Goal: Task Accomplishment & Management: Complete application form

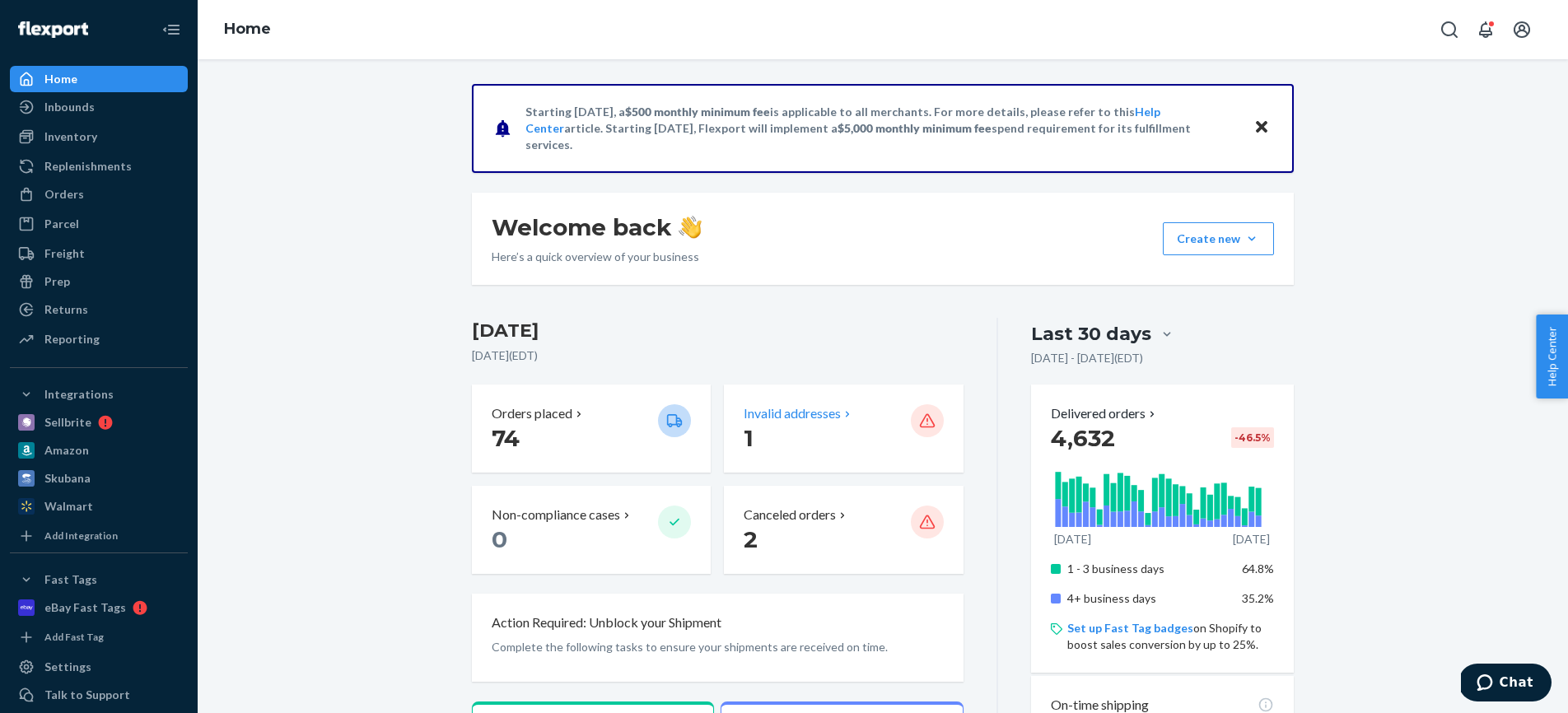
click at [788, 419] on p "Invalid addresses" at bounding box center [792, 413] width 98 height 19
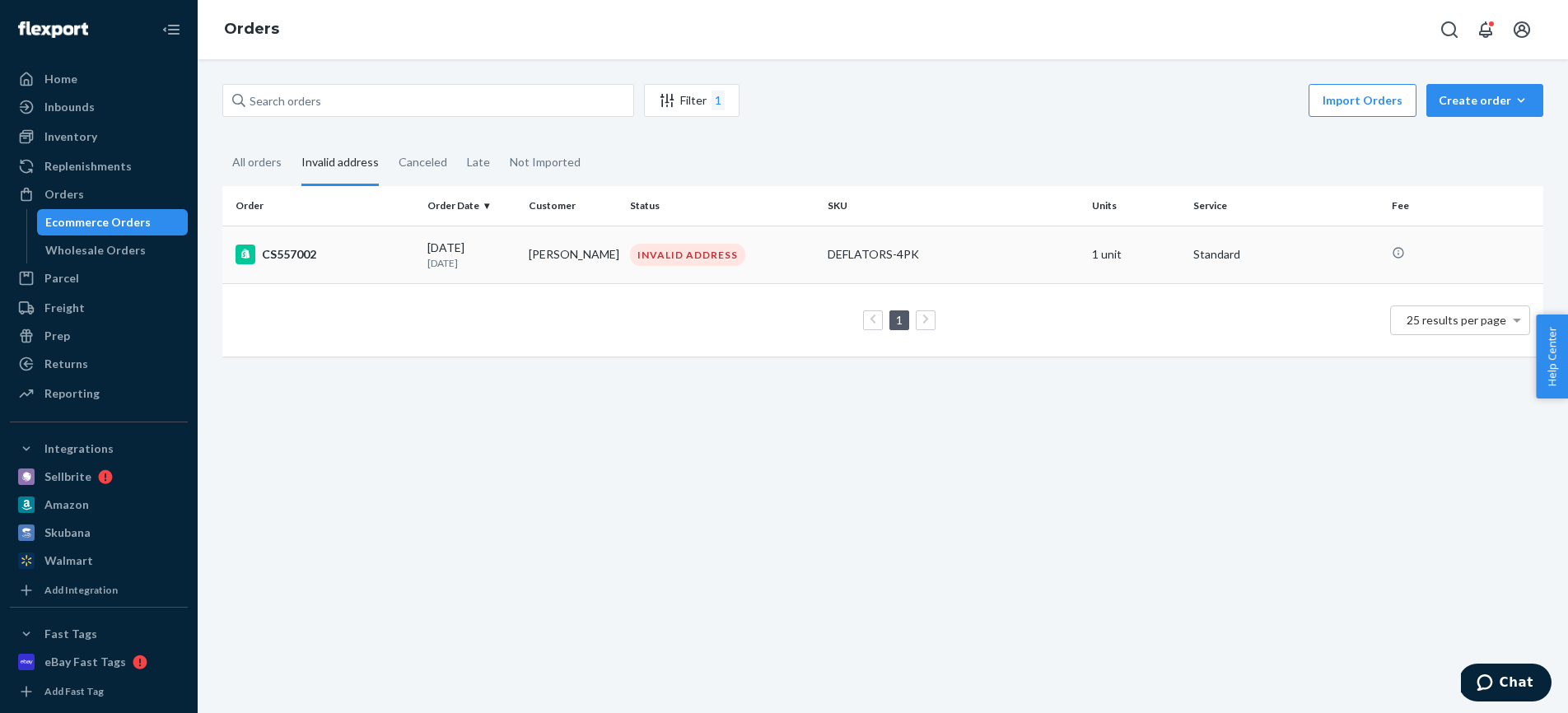
click at [537, 272] on td "[PERSON_NAME]" at bounding box center [572, 254] width 101 height 58
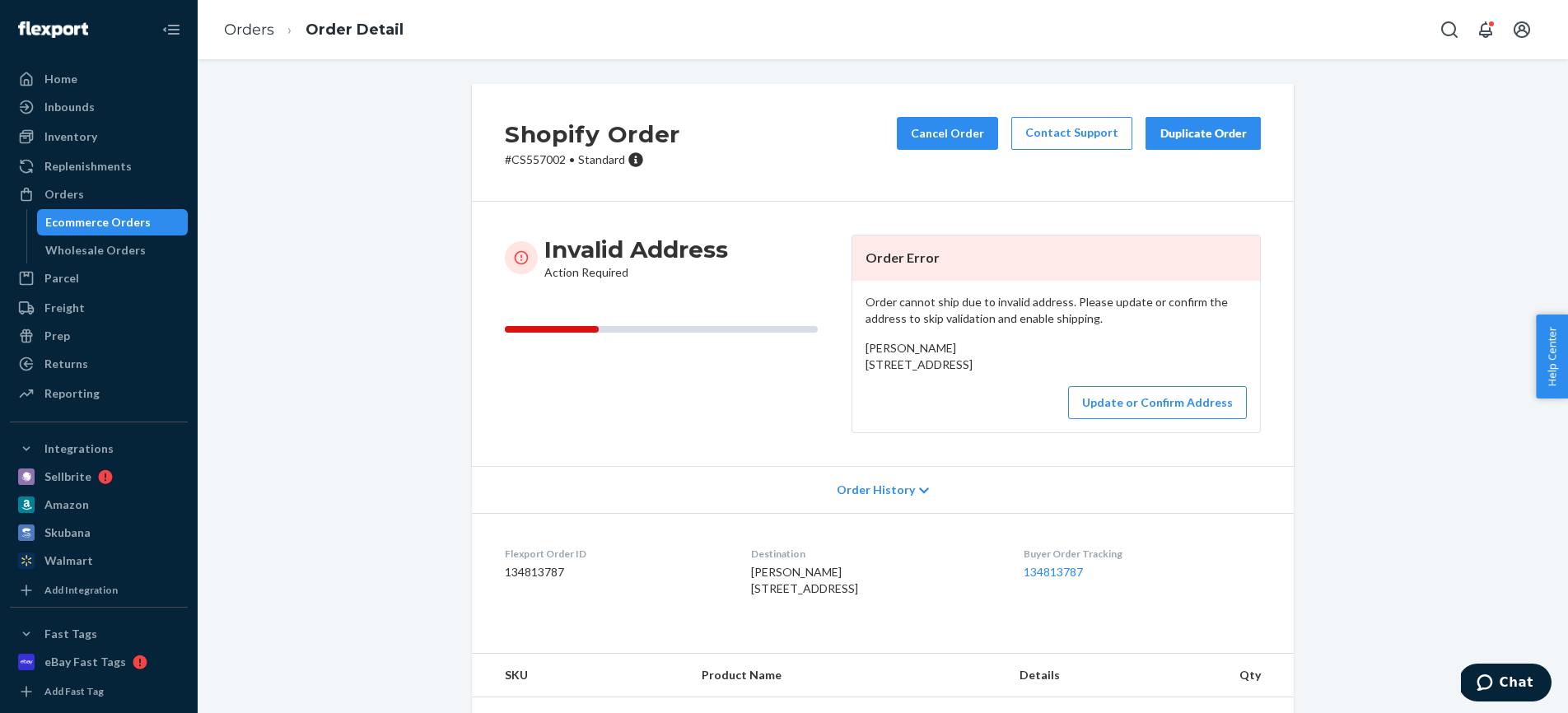
drag, startPoint x: 866, startPoint y: 365, endPoint x: 986, endPoint y: 396, distance: 123.9
click at [986, 373] on div "[PERSON_NAME] [STREET_ADDRESS]" at bounding box center [1056, 357] width 381 height 33
copy span "[STREET_ADDRESS]"
click at [1124, 419] on button "Update or Confirm Address" at bounding box center [1158, 403] width 179 height 33
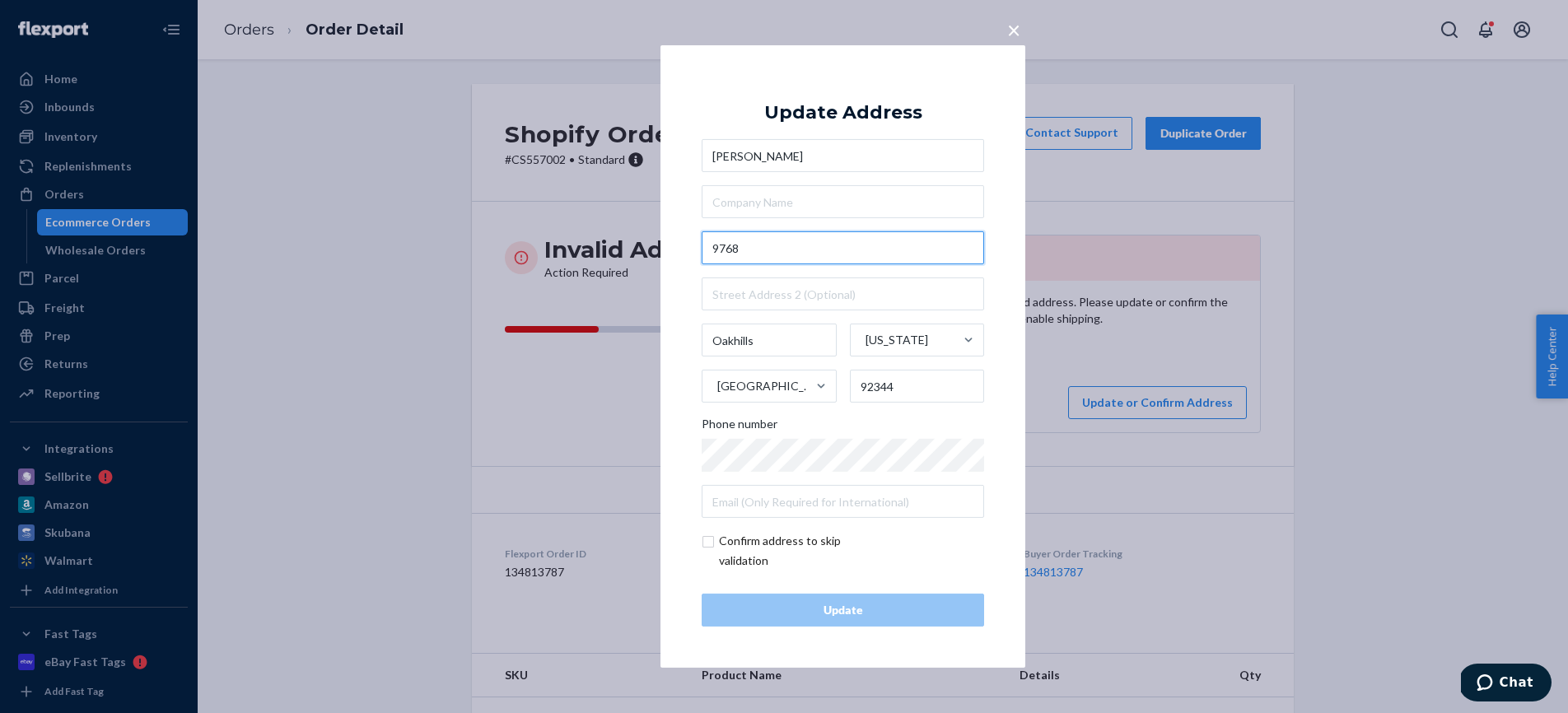
click at [773, 249] on input "9768" at bounding box center [842, 247] width 282 height 33
paste input "[STREET_ADDRESS]"
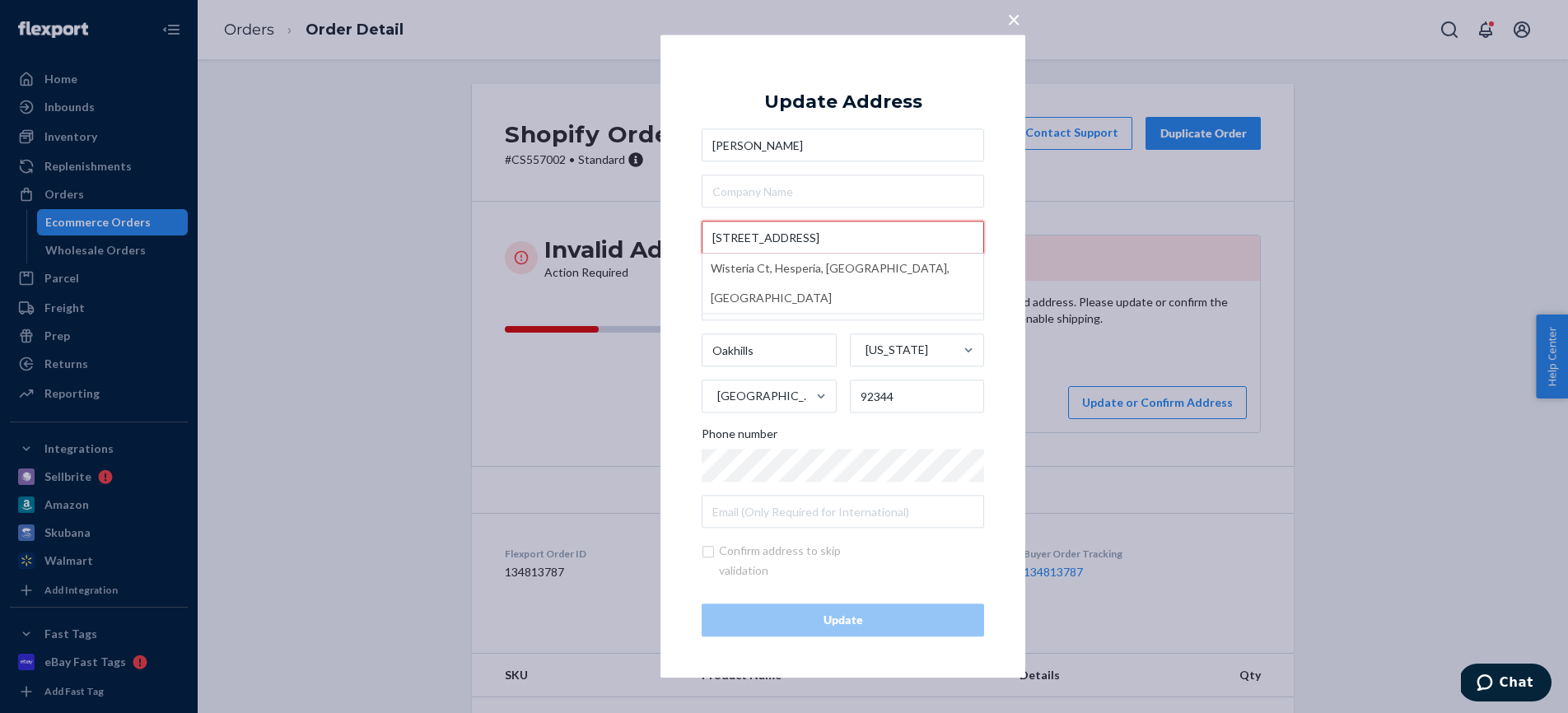
drag, startPoint x: 833, startPoint y: 237, endPoint x: 922, endPoint y: 236, distance: 89.0
click at [922, 236] on input "[STREET_ADDRESS]" at bounding box center [842, 238] width 282 height 33
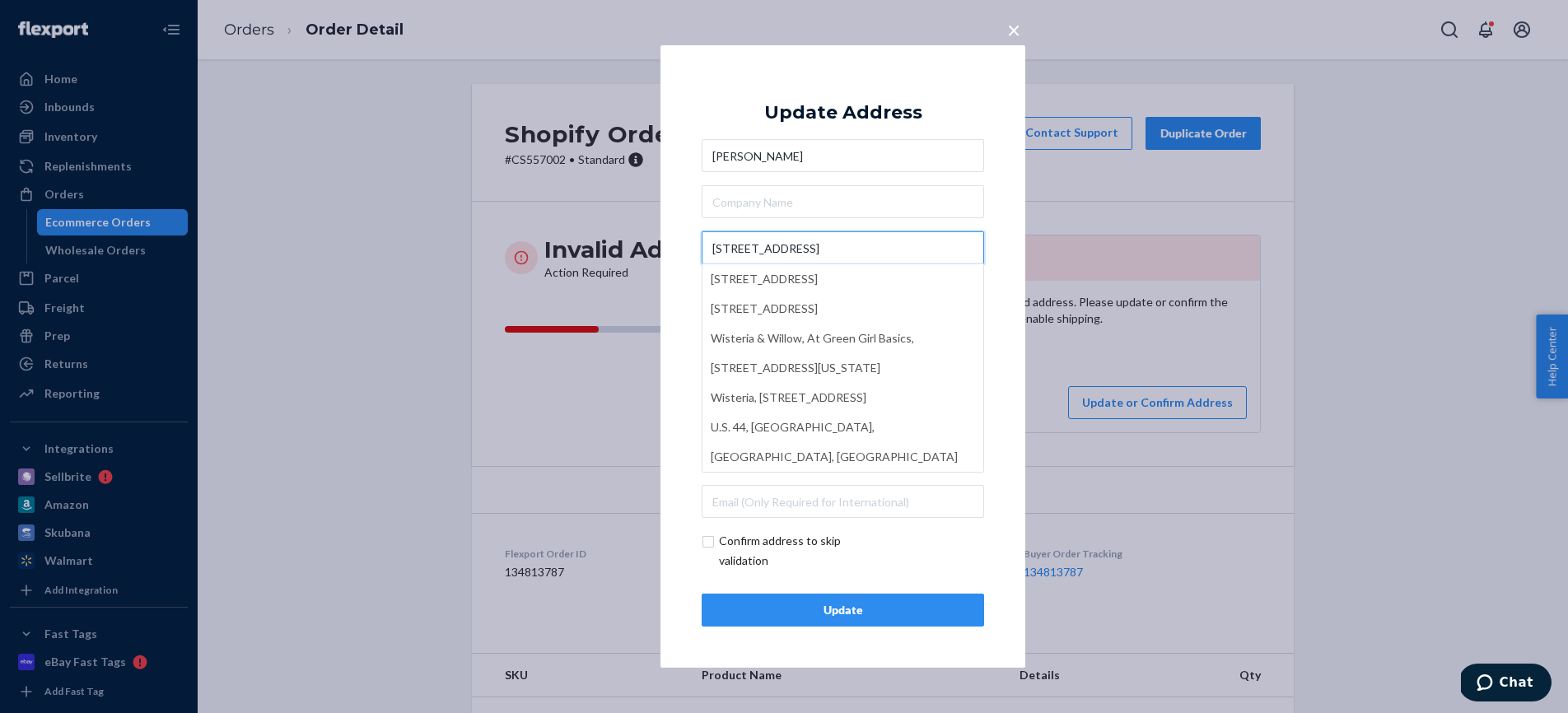
click at [824, 250] on input "[STREET_ADDRESS]" at bounding box center [842, 247] width 282 height 33
click at [846, 243] on input "[STREET_ADDRESS]" at bounding box center [842, 247] width 282 height 33
type input "97689768 Wisteria Ct"
click at [872, 218] on div "[PERSON_NAME] 97689768 Wisteria Ct [STREET_ADDRESS] [STREET_ADDRESS] [GEOGRAPHI…" at bounding box center [842, 328] width 282 height 379
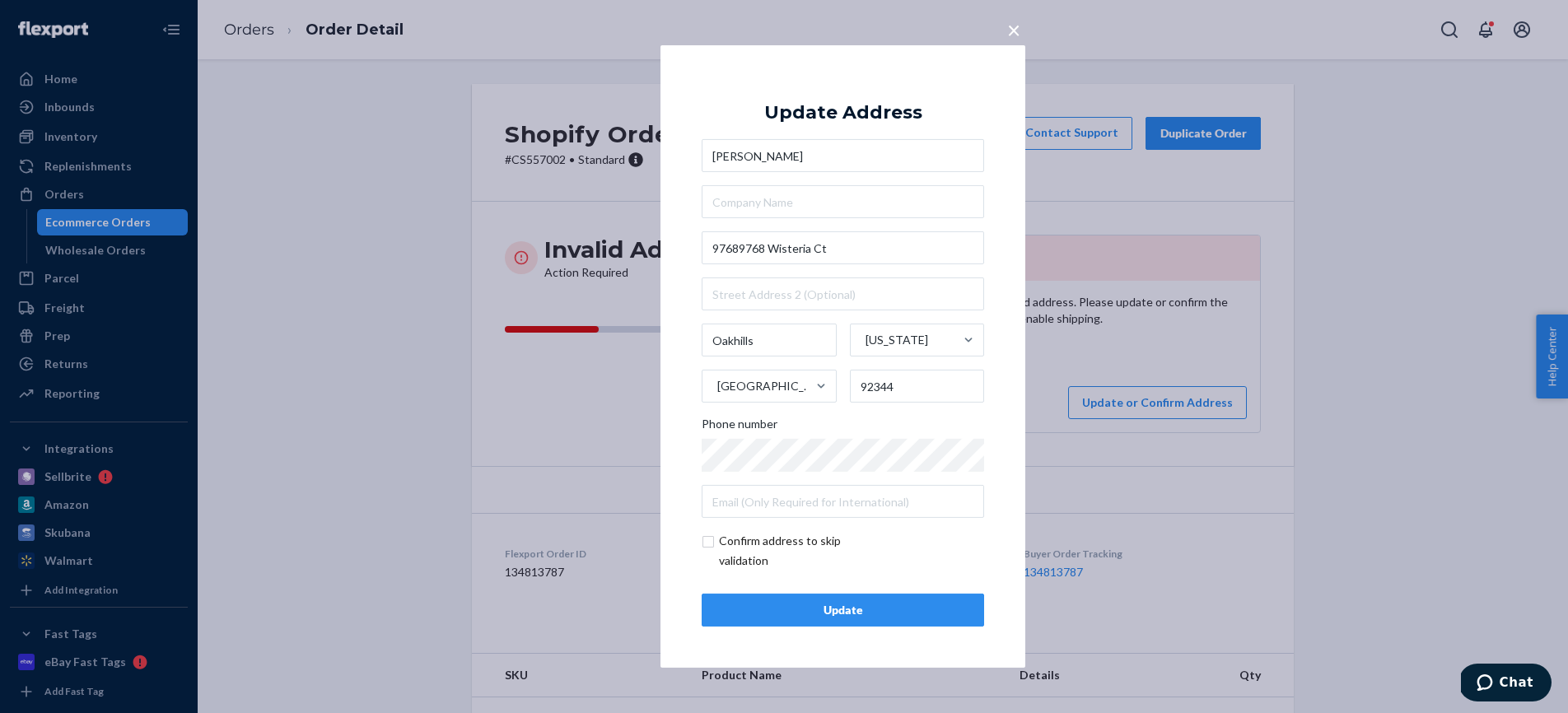
click at [795, 599] on button "Update" at bounding box center [842, 610] width 282 height 33
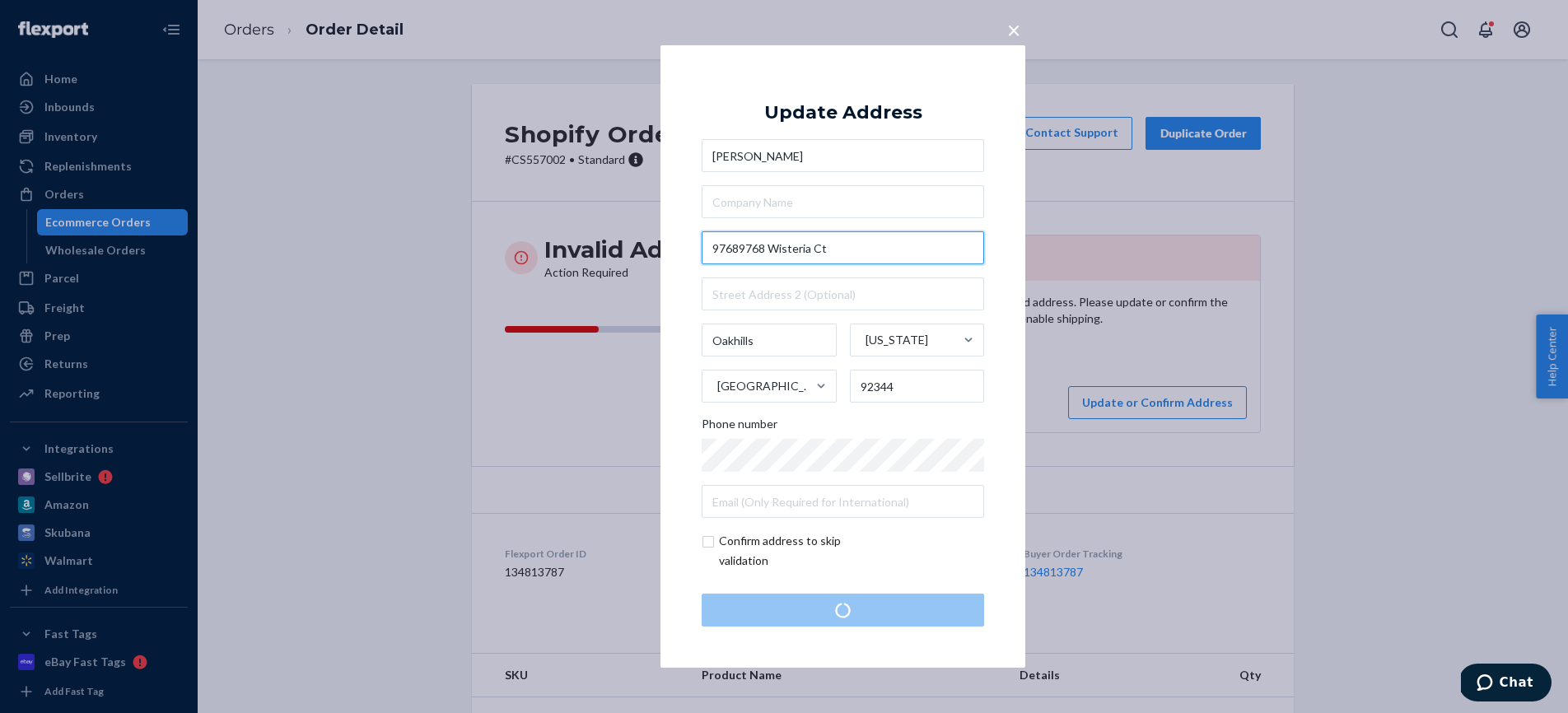
click at [771, 247] on input "97689768 Wisteria Ct" at bounding box center [842, 247] width 282 height 33
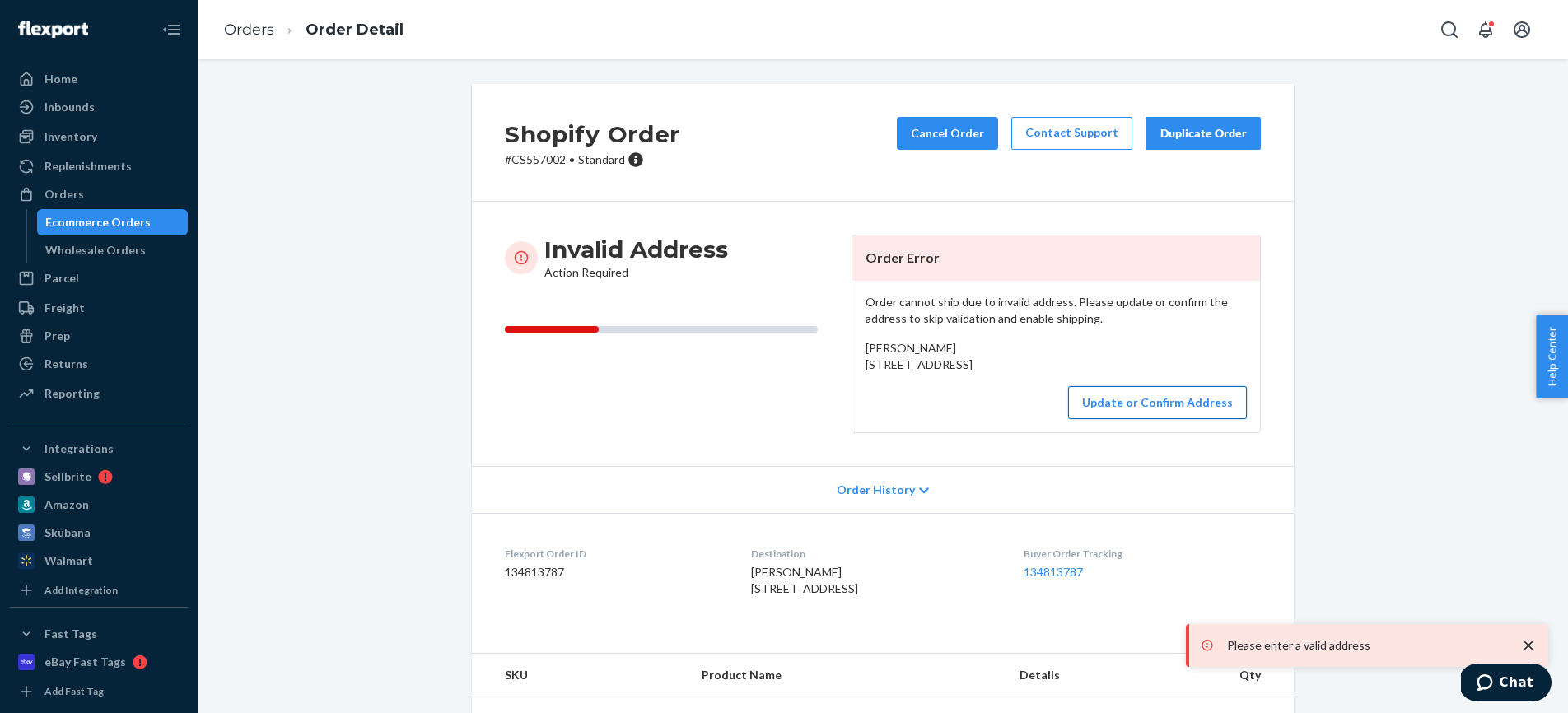
click at [1157, 419] on button "Update or Confirm Address" at bounding box center [1158, 403] width 179 height 33
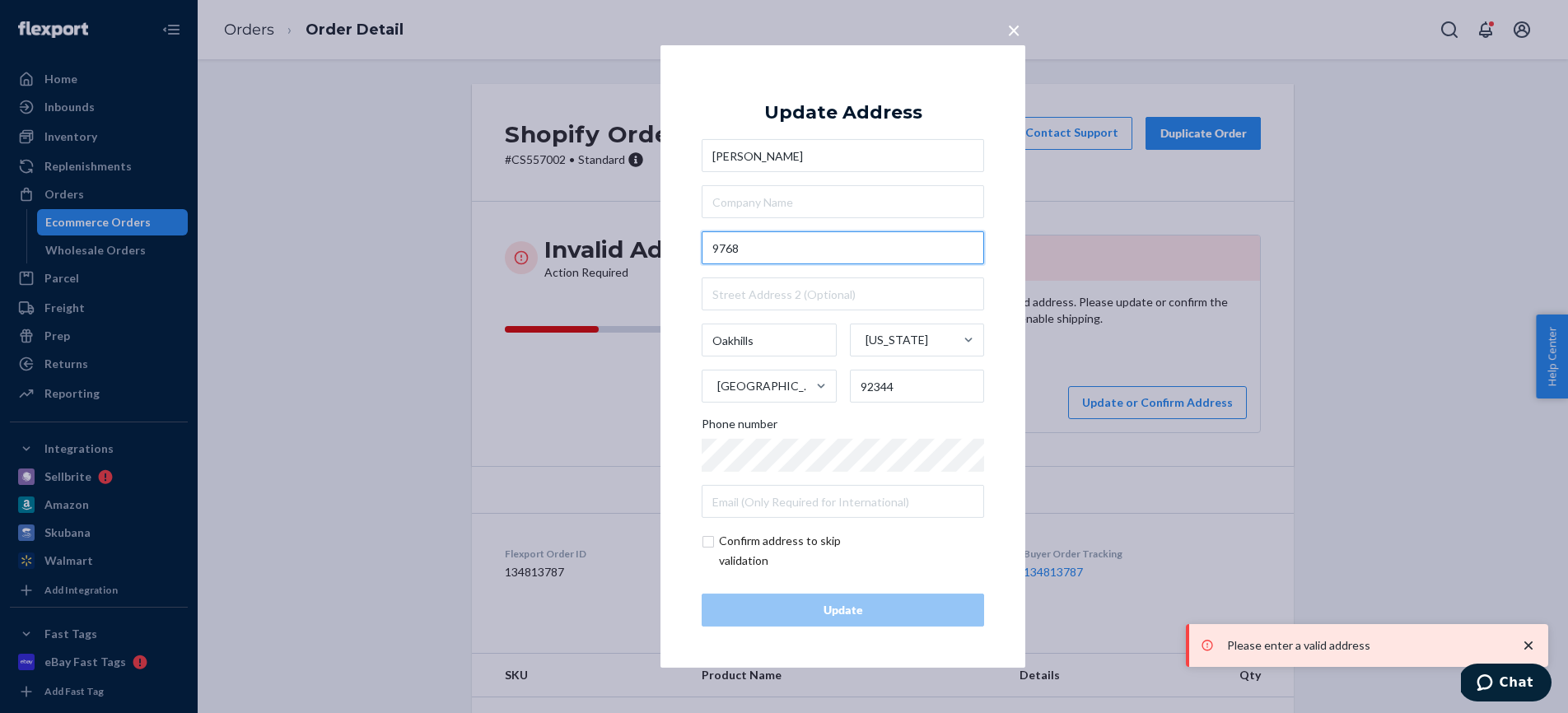
click at [767, 254] on input "9768" at bounding box center [842, 247] width 282 height 33
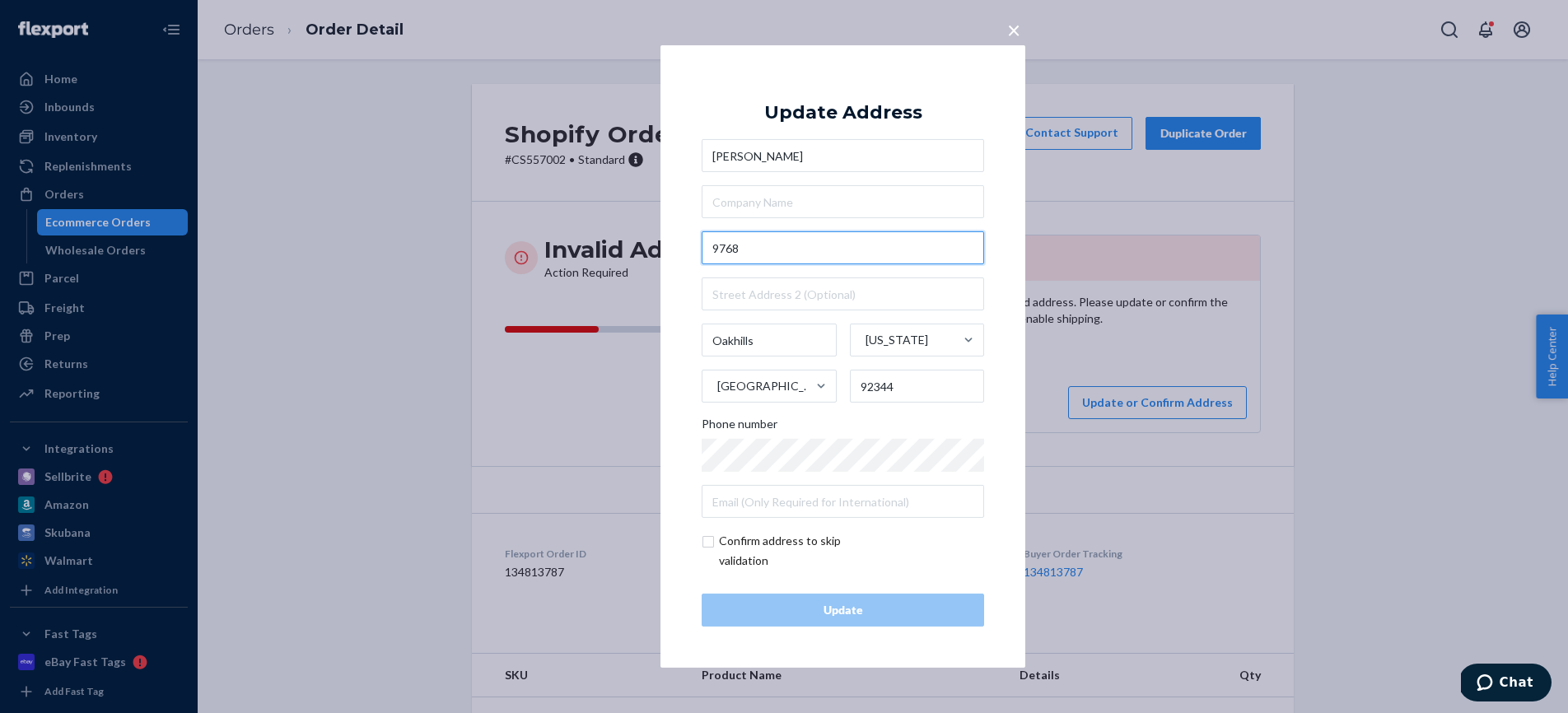
paste input "[STREET_ADDRESS]"
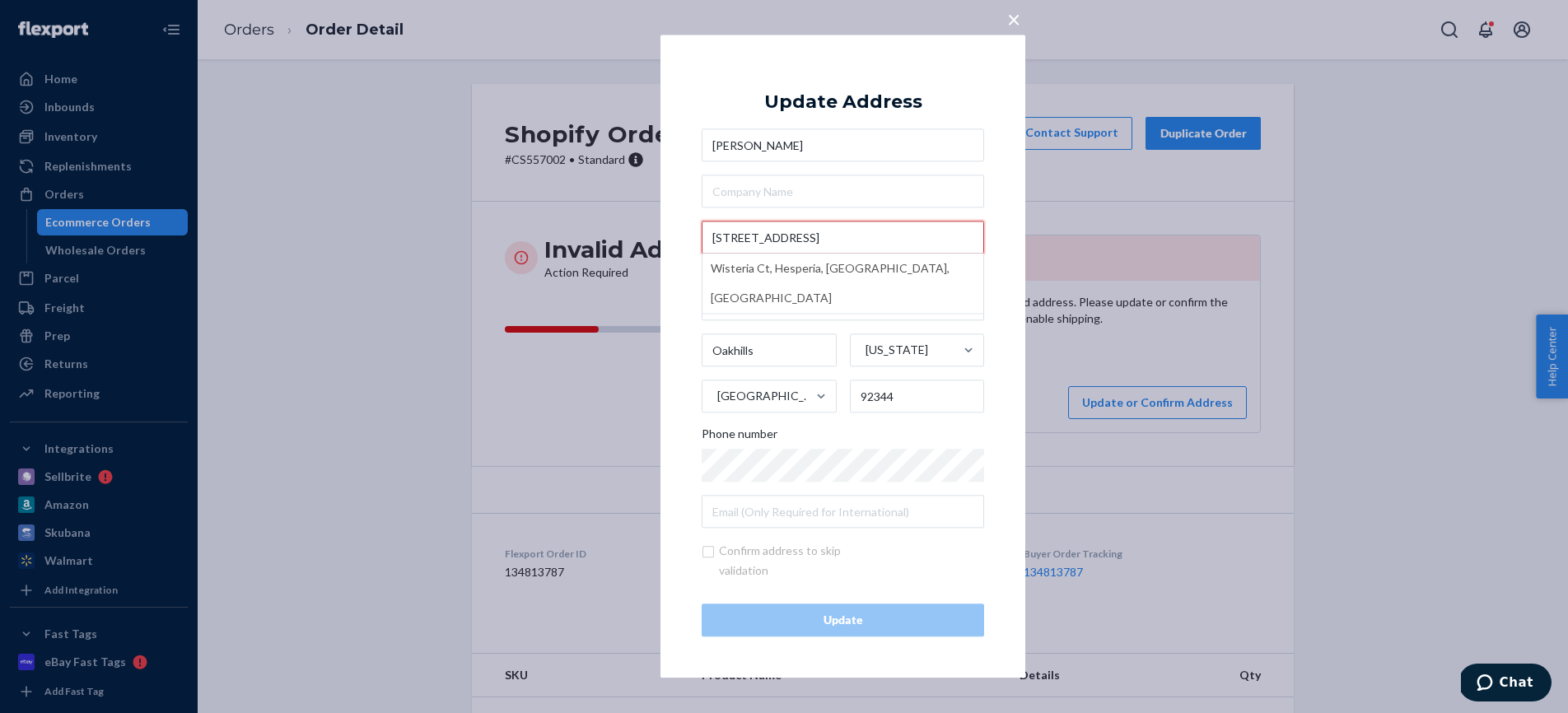
click at [739, 238] on input "[STREET_ADDRESS]" at bounding box center [842, 238] width 282 height 33
drag, startPoint x: 797, startPoint y: 239, endPoint x: 940, endPoint y: 249, distance: 143.3
click at [940, 249] on input "[STREET_ADDRESS]" at bounding box center [842, 238] width 282 height 33
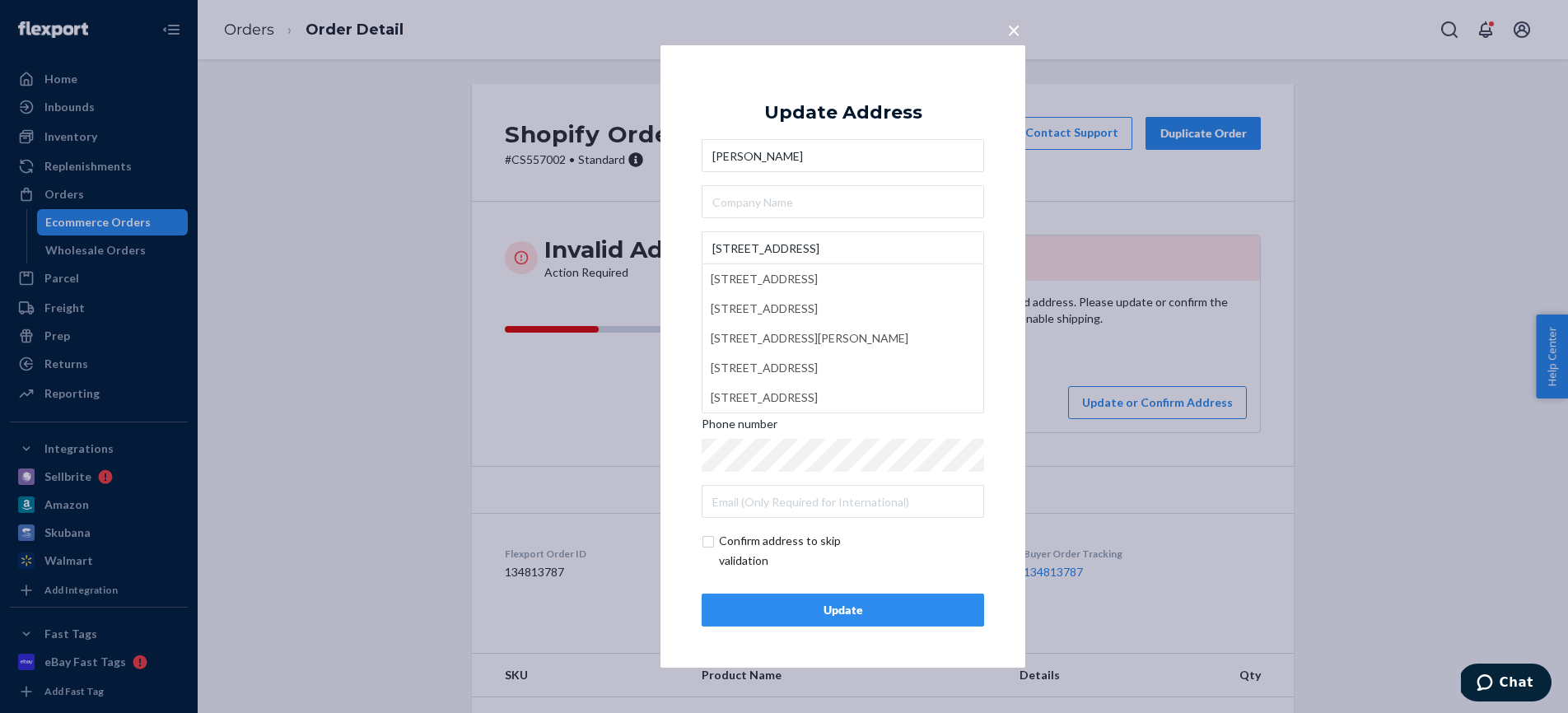
click at [996, 212] on div "× Update Address [PERSON_NAME] [STREET_ADDRESS] [STREET_ADDRESS] [STREET_ADDRES…" at bounding box center [843, 356] width 364 height 623
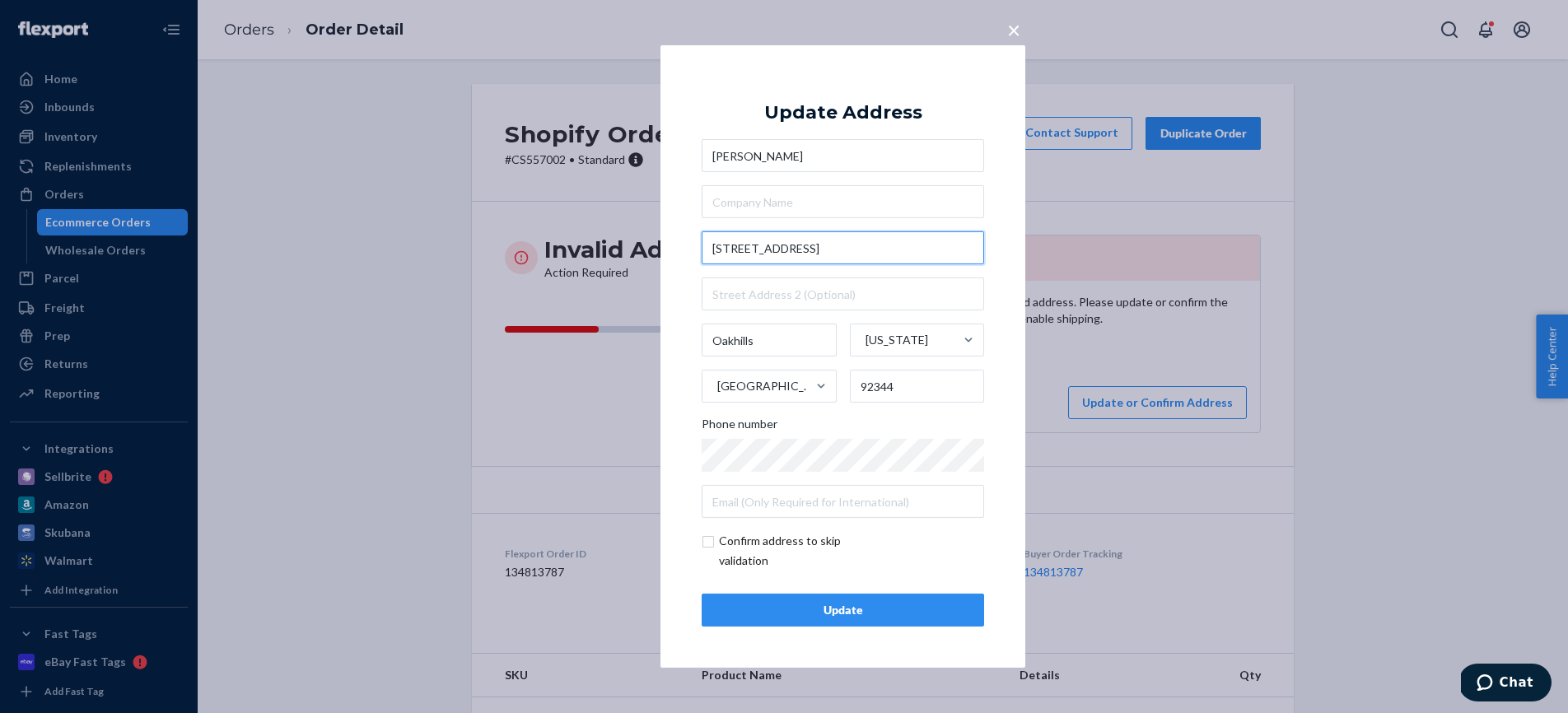
click at [822, 258] on input "[STREET_ADDRESS]" at bounding box center [842, 247] width 282 height 33
type input "Wisteria Dr"
type input "Trumbull"
type input "06611"
click at [787, 250] on input "Wisteria Dr" at bounding box center [842, 247] width 282 height 33
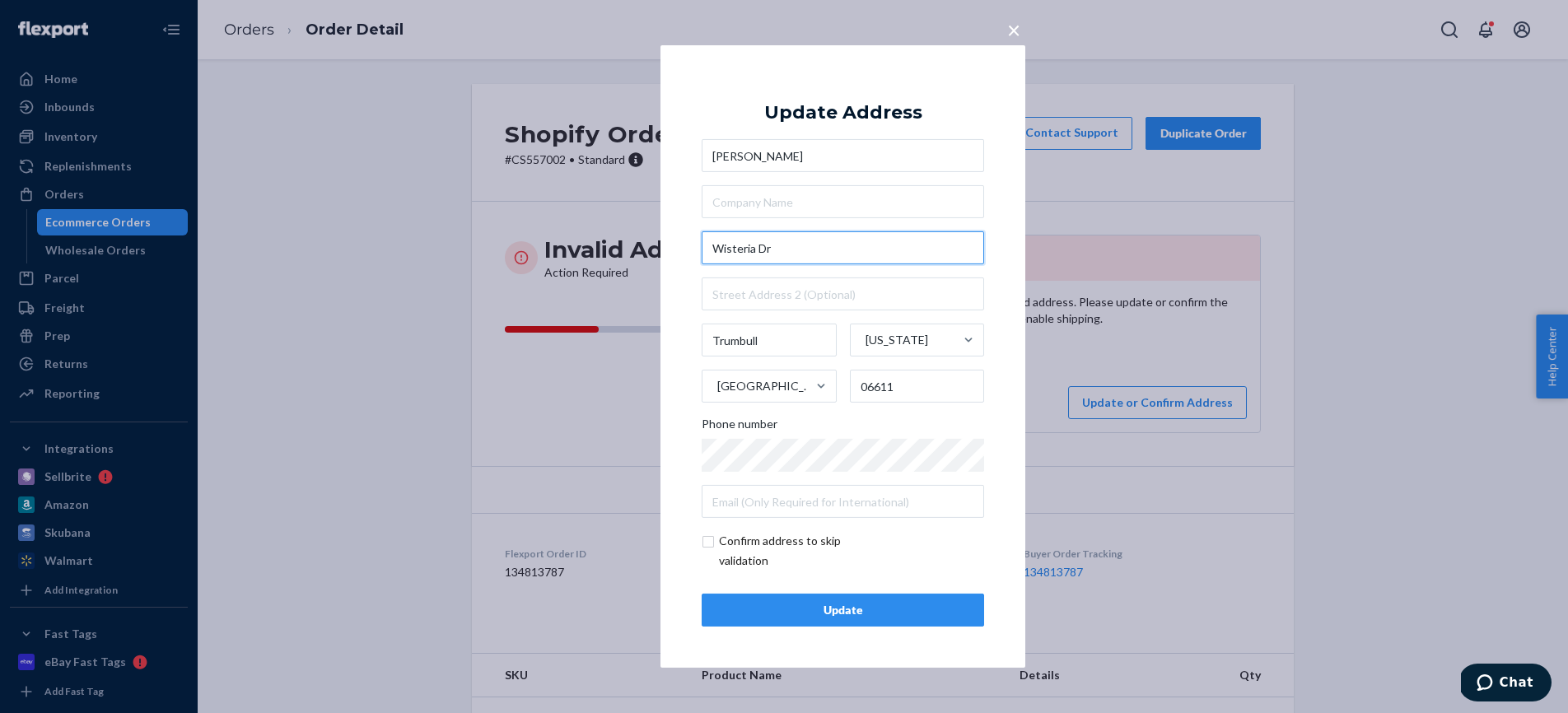
click at [787, 250] on input "Wisteria Dr" at bounding box center [842, 247] width 282 height 33
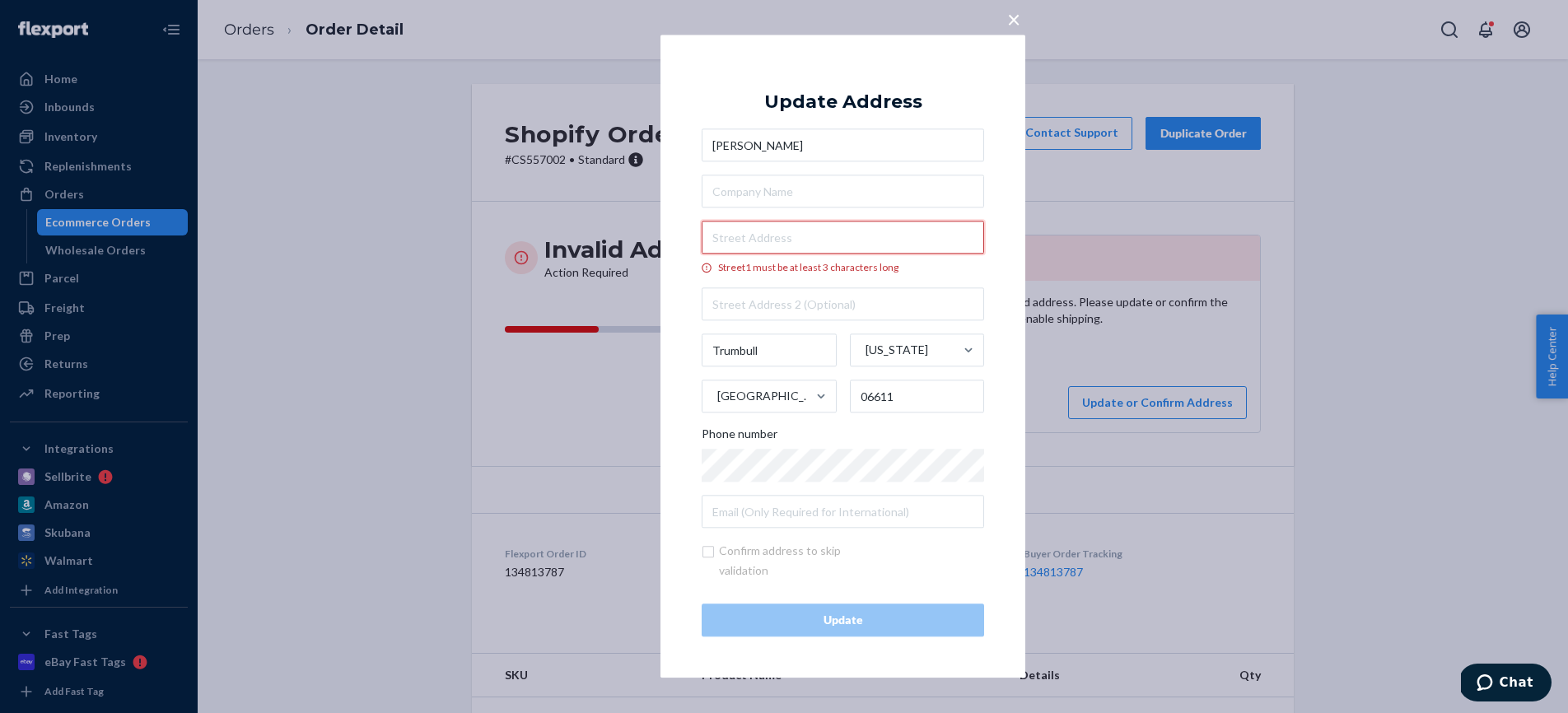
paste input "[STREET_ADDRESS]"
click at [990, 240] on div "× Update Address [PERSON_NAME] [STREET_ADDRESS] [STREET_ADDRESS][GEOGRAPHIC_DAT…" at bounding box center [843, 356] width 364 height 643
click at [919, 239] on input "[STREET_ADDRESS]" at bounding box center [842, 238] width 282 height 33
click at [853, 242] on input "[STREET_ADDRESS]" at bounding box center [842, 238] width 282 height 33
click at [802, 236] on input "[STREET_ADDRESS]" at bounding box center [842, 238] width 282 height 33
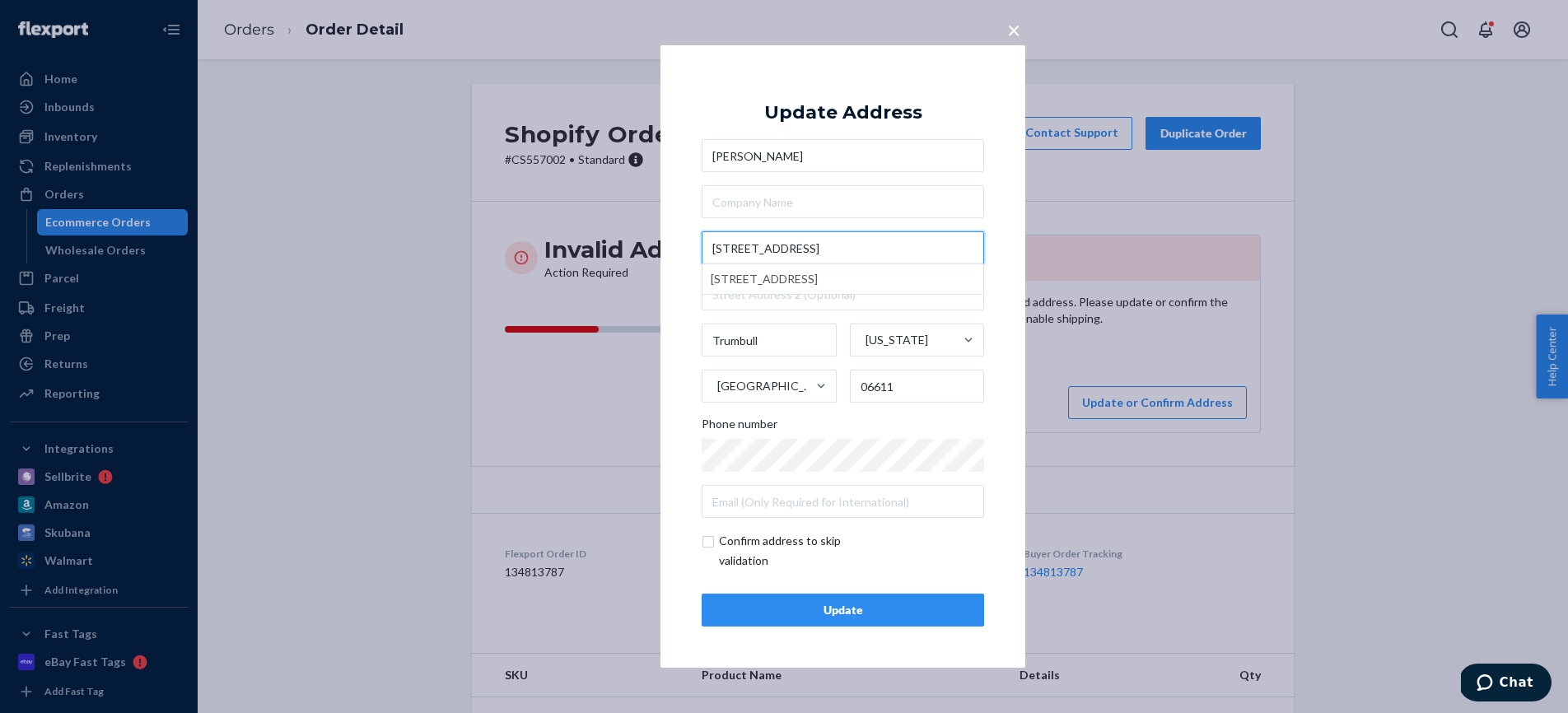
type input "[STREET_ADDRESS]"
drag, startPoint x: 805, startPoint y: 340, endPoint x: 630, endPoint y: 325, distance: 175.6
click at [629, 326] on div "× Update Address [PERSON_NAME] [STREET_ADDRESS][US_STATE] Phone number Confirm …" at bounding box center [784, 356] width 1568 height 713
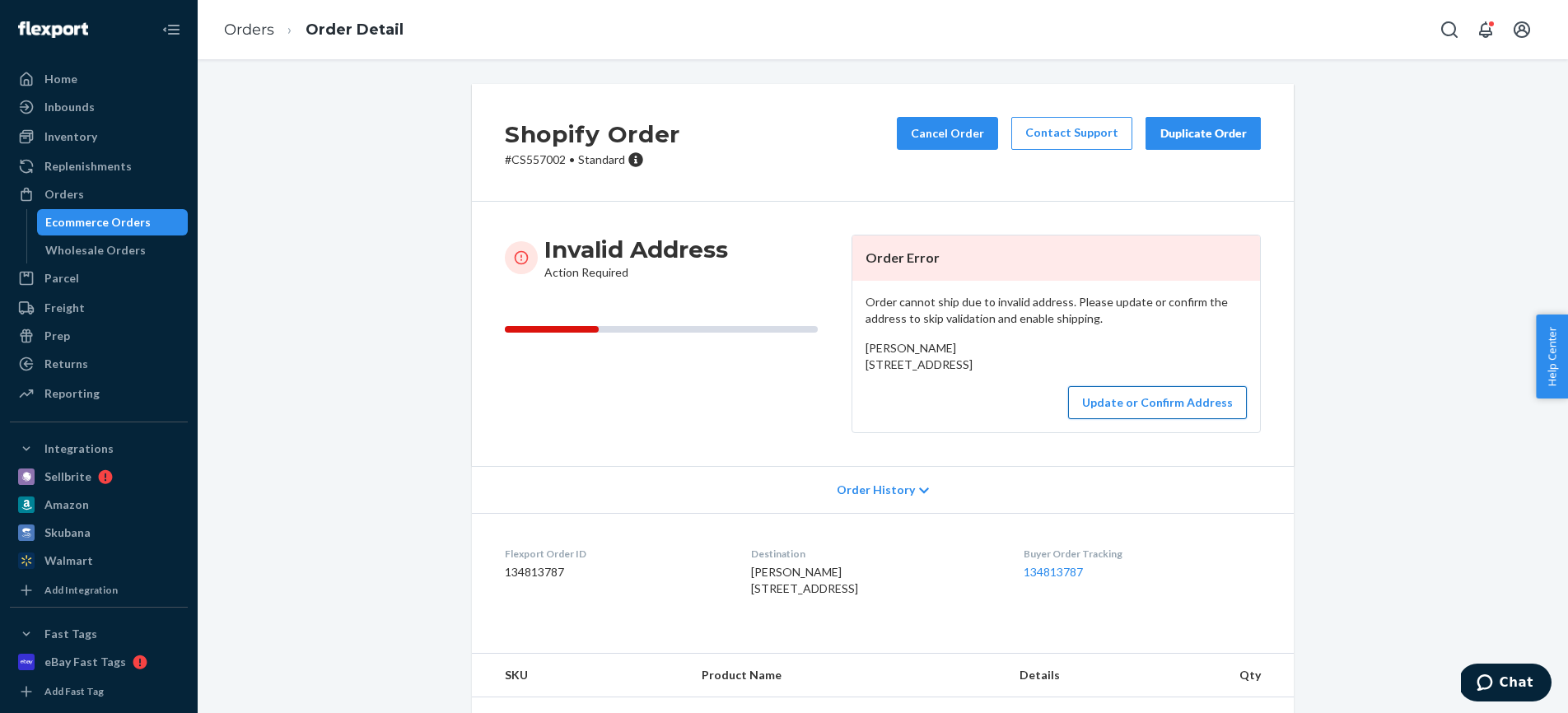
click at [1193, 419] on button "Update or Confirm Address" at bounding box center [1158, 403] width 179 height 33
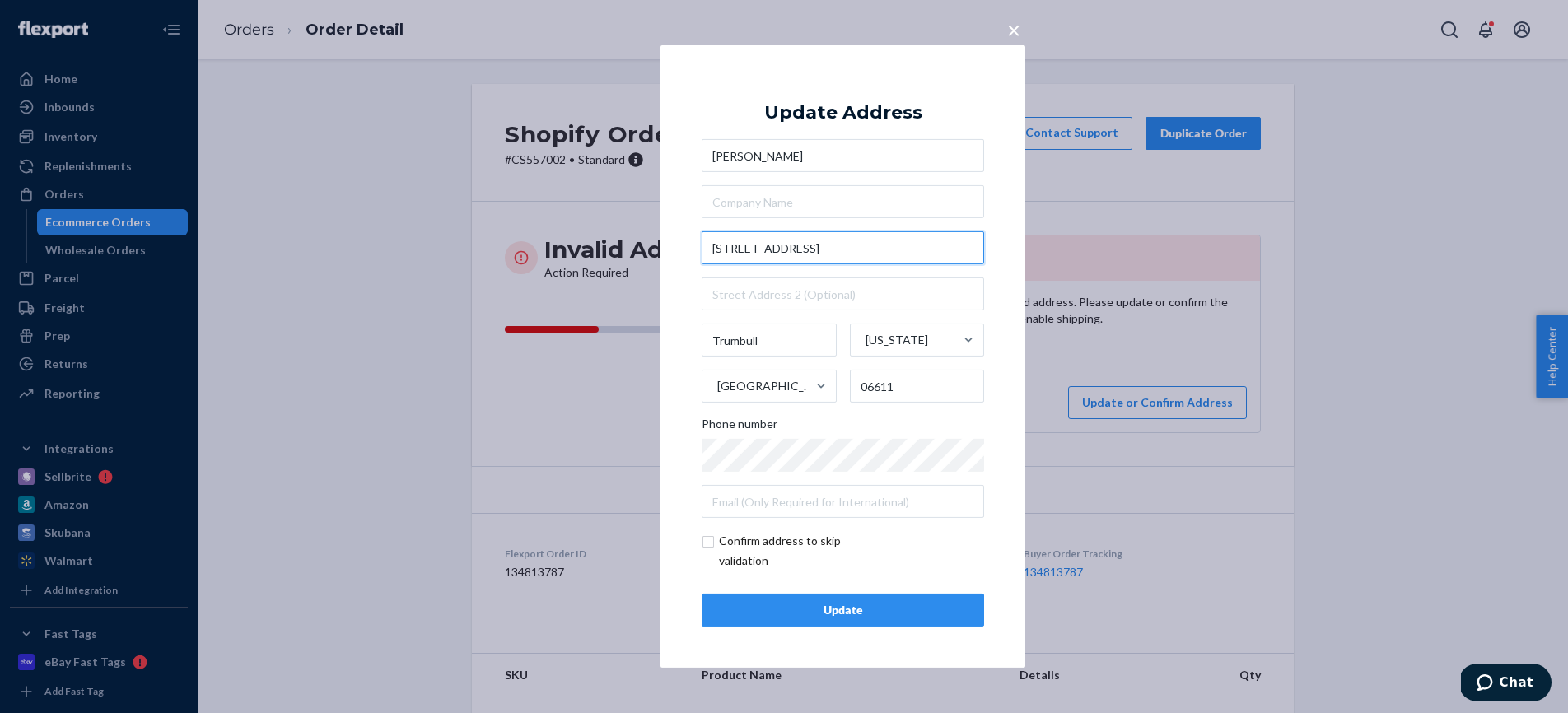
drag, startPoint x: 803, startPoint y: 248, endPoint x: 845, endPoint y: 243, distance: 42.3
click at [845, 243] on input "[STREET_ADDRESS]" at bounding box center [842, 247] width 282 height 33
click at [775, 345] on input "Trumbull" at bounding box center [768, 340] width 135 height 33
paste input "[GEOGRAPHIC_DATA]"
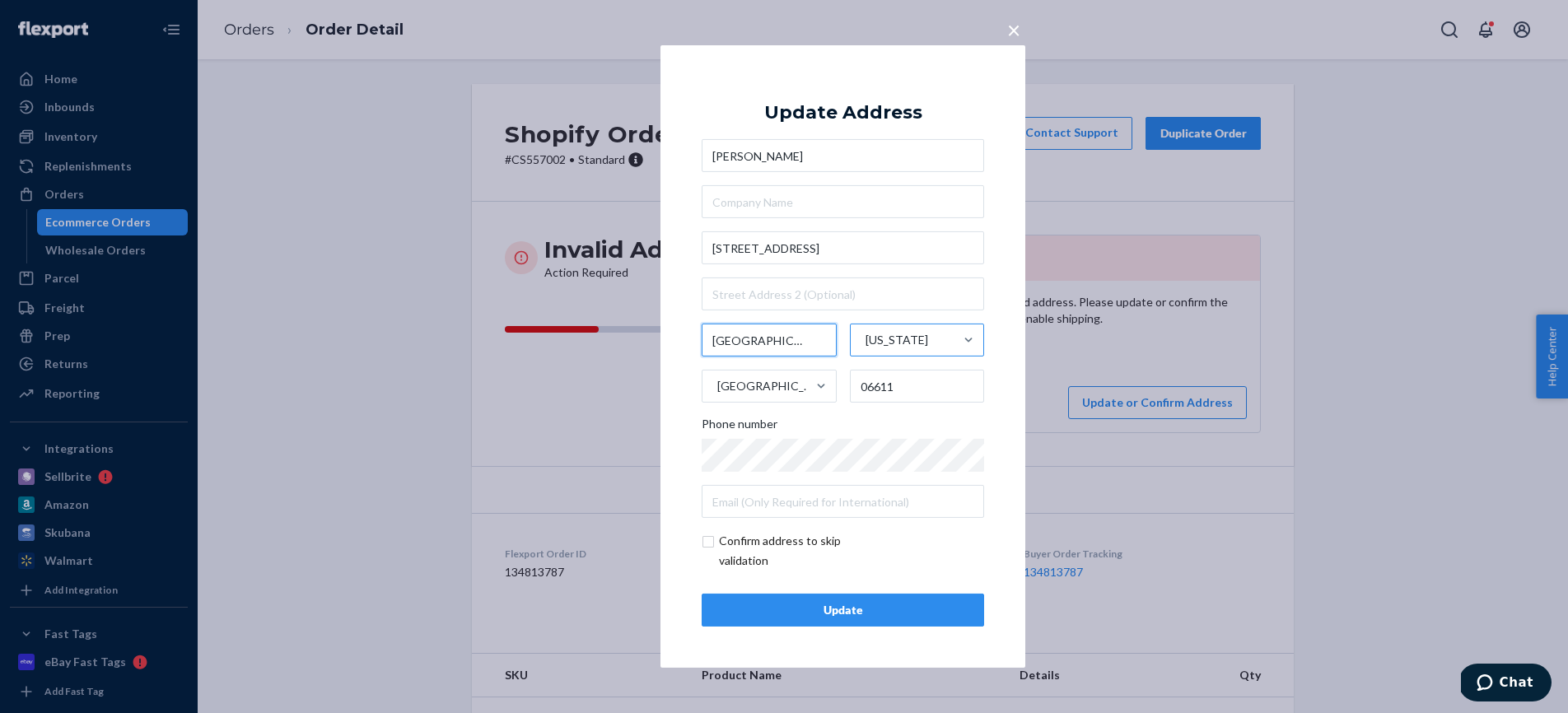
type input "[GEOGRAPHIC_DATA]"
click at [949, 332] on div "[US_STATE]" at bounding box center [902, 340] width 104 height 50
click at [866, 332] on input "[US_STATE]" at bounding box center [865, 340] width 2 height 33
click at [910, 473] on div "[US_STATE]" at bounding box center [923, 465] width 141 height 33
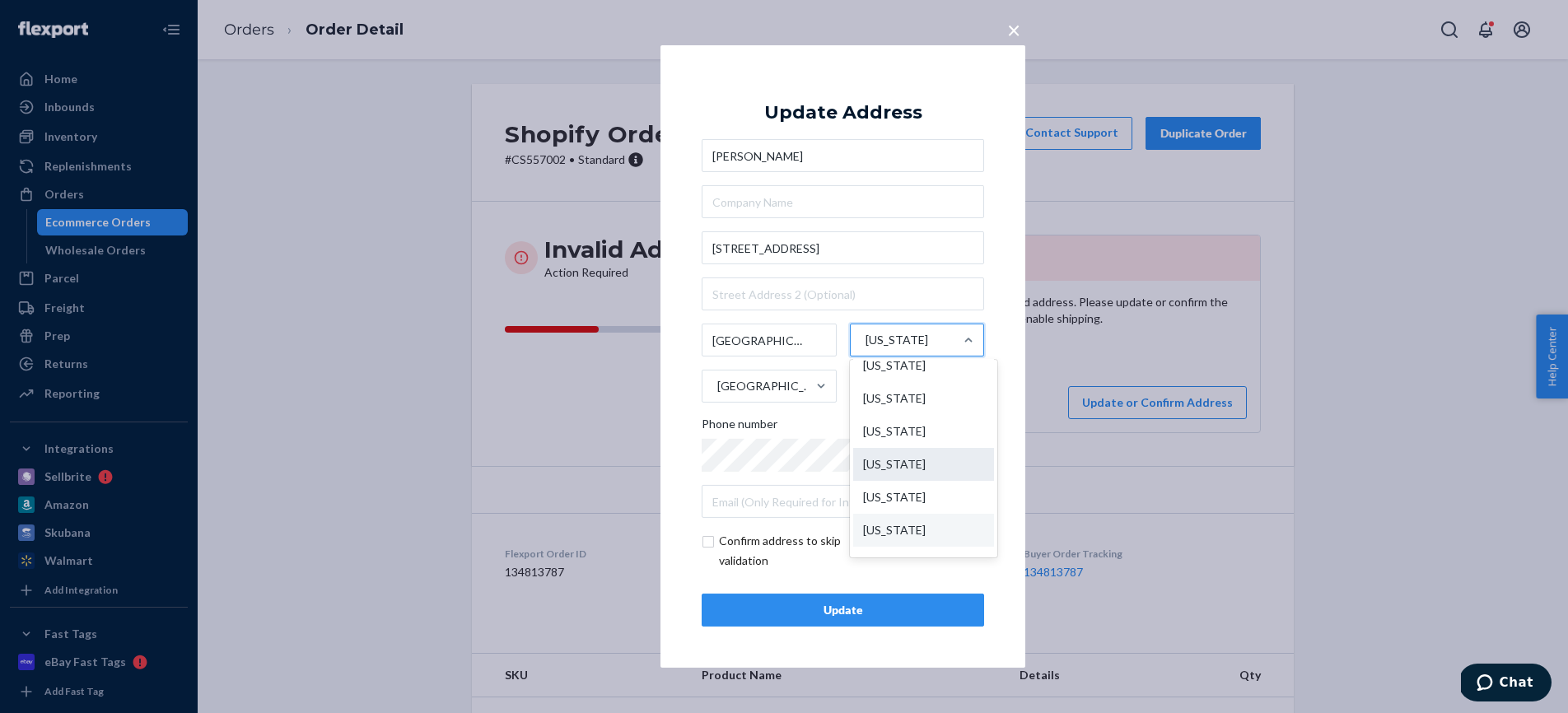
click at [866, 356] on input "option [US_STATE] focused, 6 of 59. 59 results available. Use Up and Down to ch…" at bounding box center [865, 340] width 2 height 33
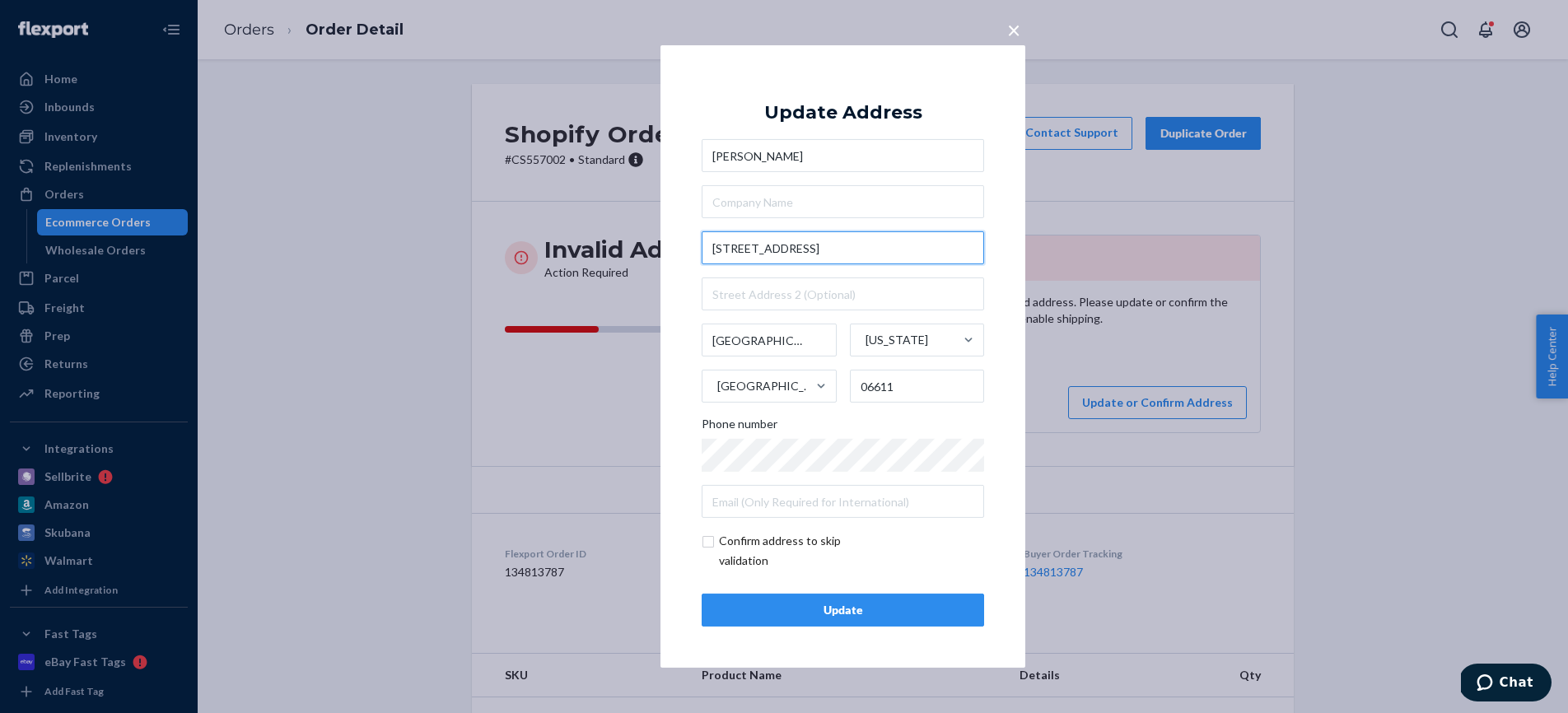
drag, startPoint x: 869, startPoint y: 251, endPoint x: 910, endPoint y: 253, distance: 41.0
click at [911, 253] on input "[STREET_ADDRESS]" at bounding box center [842, 247] width 282 height 33
type input "[STREET_ADDRESS]"
click at [903, 387] on input "06611" at bounding box center [917, 386] width 135 height 33
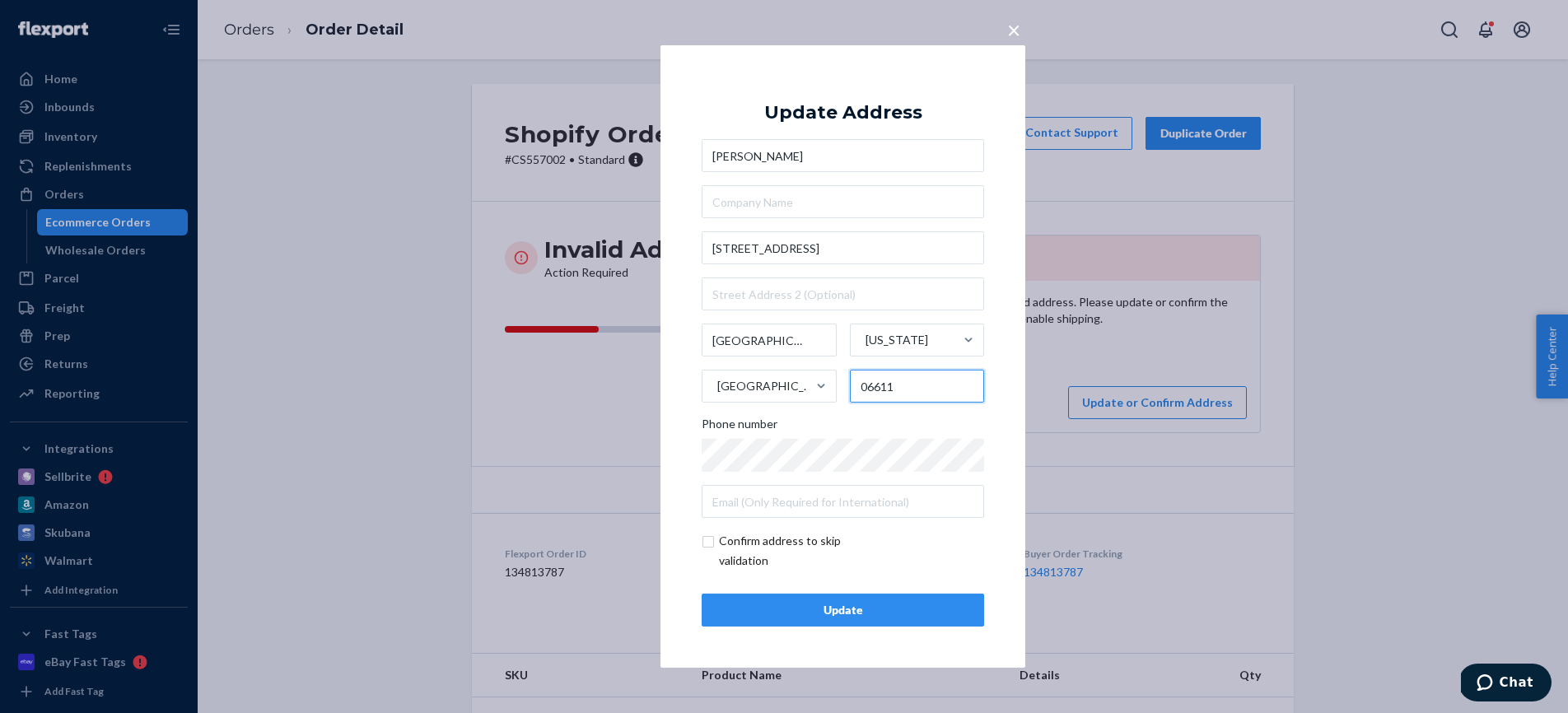
click at [903, 387] on input "06611" at bounding box center [917, 386] width 135 height 33
paste input "92344"
type input "92344"
drag, startPoint x: 877, startPoint y: 247, endPoint x: 803, endPoint y: 245, distance: 74.0
click at [803, 246] on input "[STREET_ADDRESS]" at bounding box center [842, 247] width 282 height 33
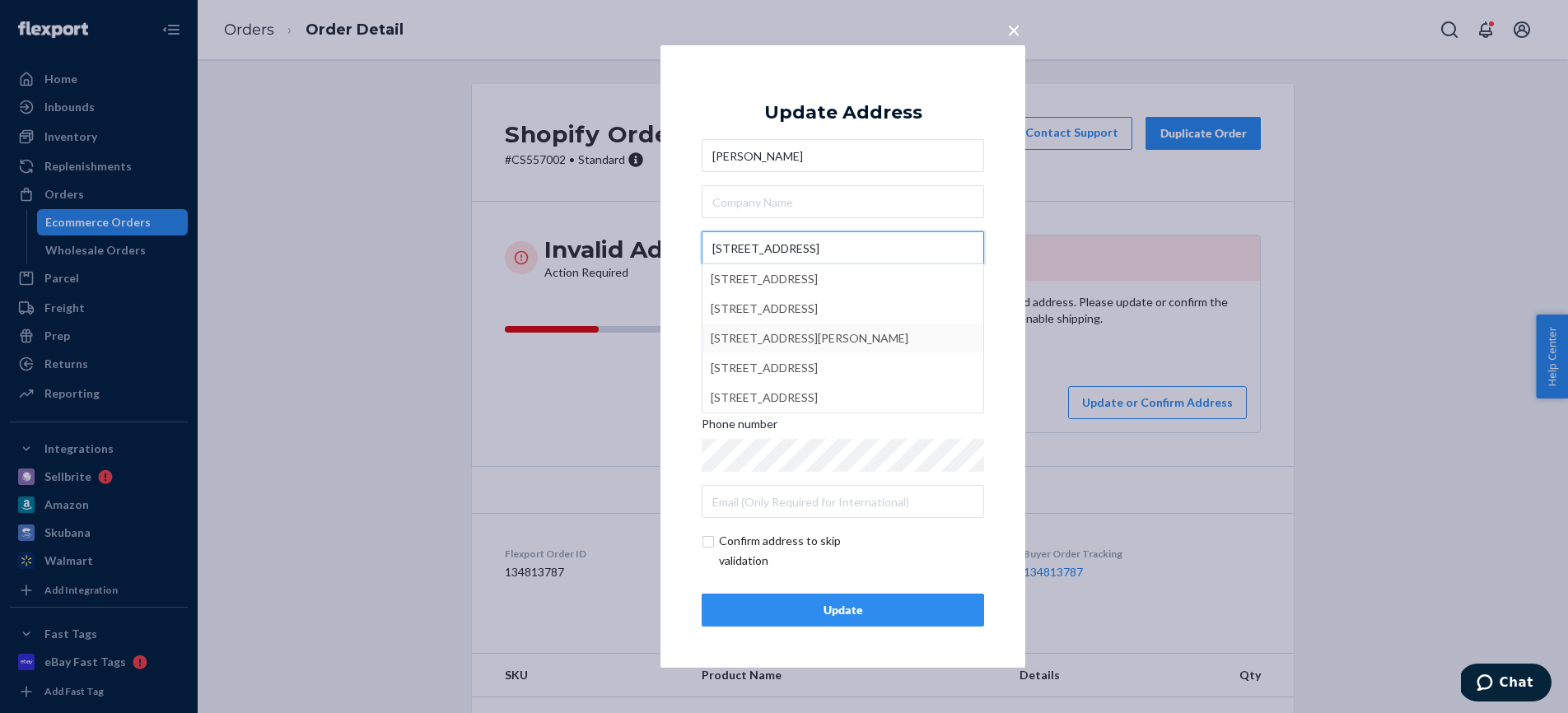
type input "[STREET_ADDRESS]"
click at [1000, 350] on div "× Update Address [PERSON_NAME] [STREET_ADDRESS] [STREET_ADDRESS] [STREET_ADDRES…" at bounding box center [843, 356] width 364 height 623
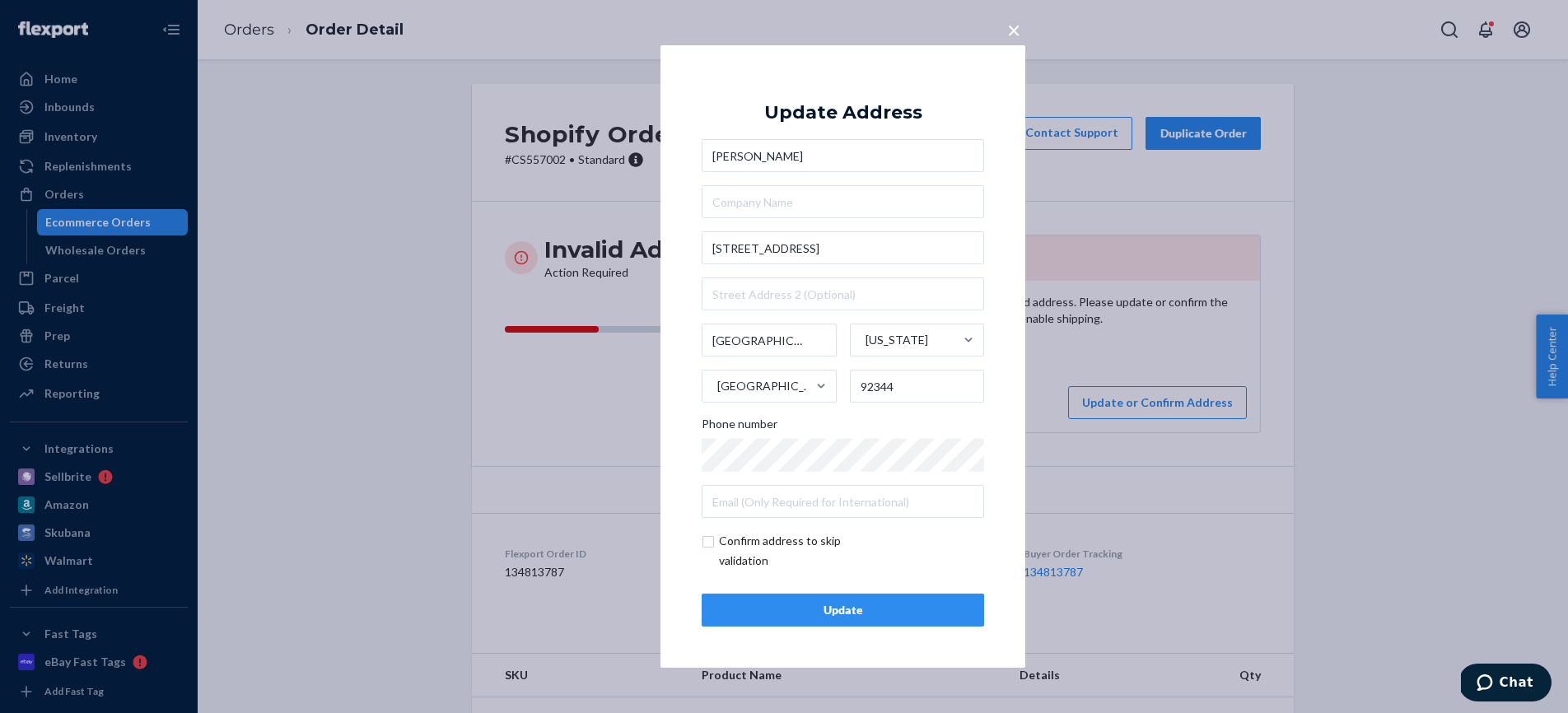
click at [709, 543] on input "checkbox" at bounding box center [797, 550] width 191 height 40
checkbox input "true"
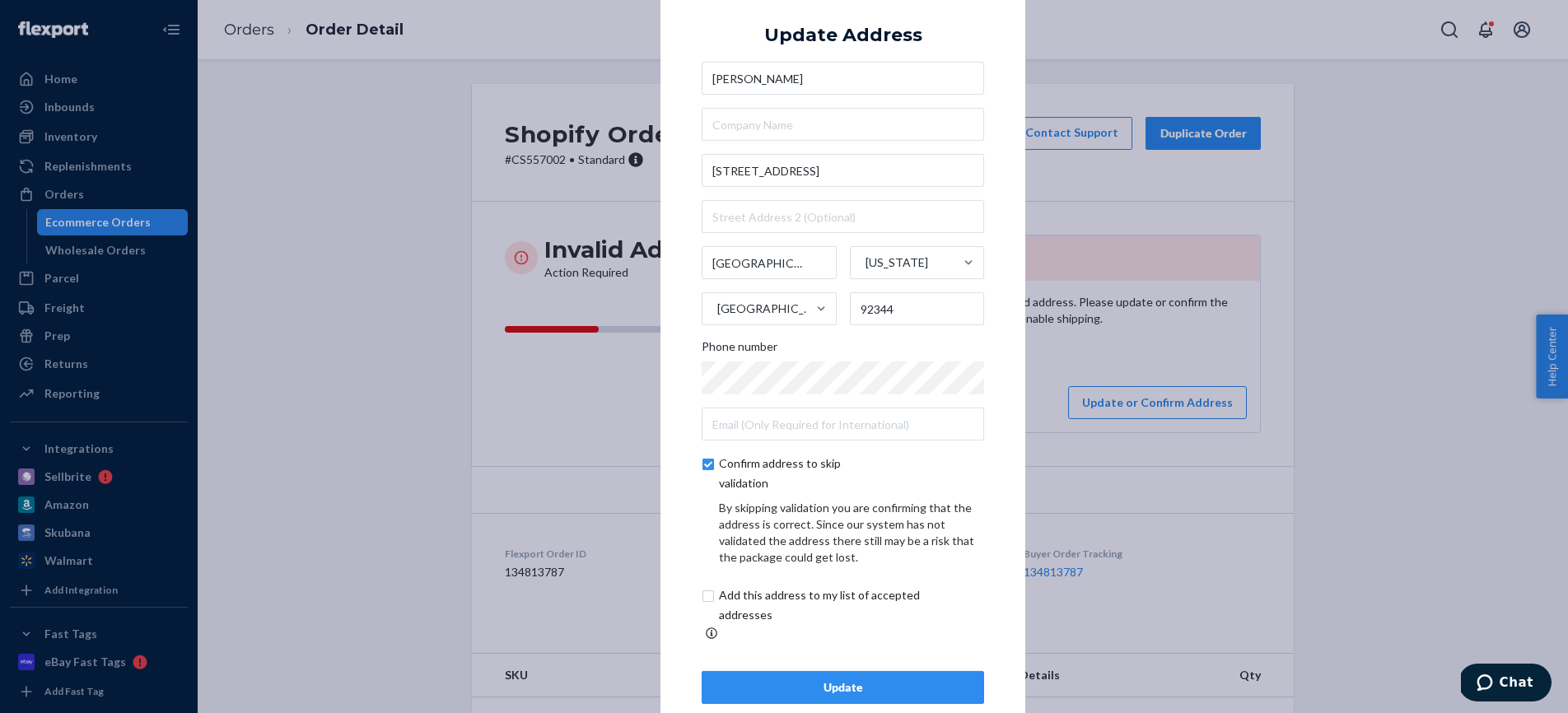
scroll to position [24, 0]
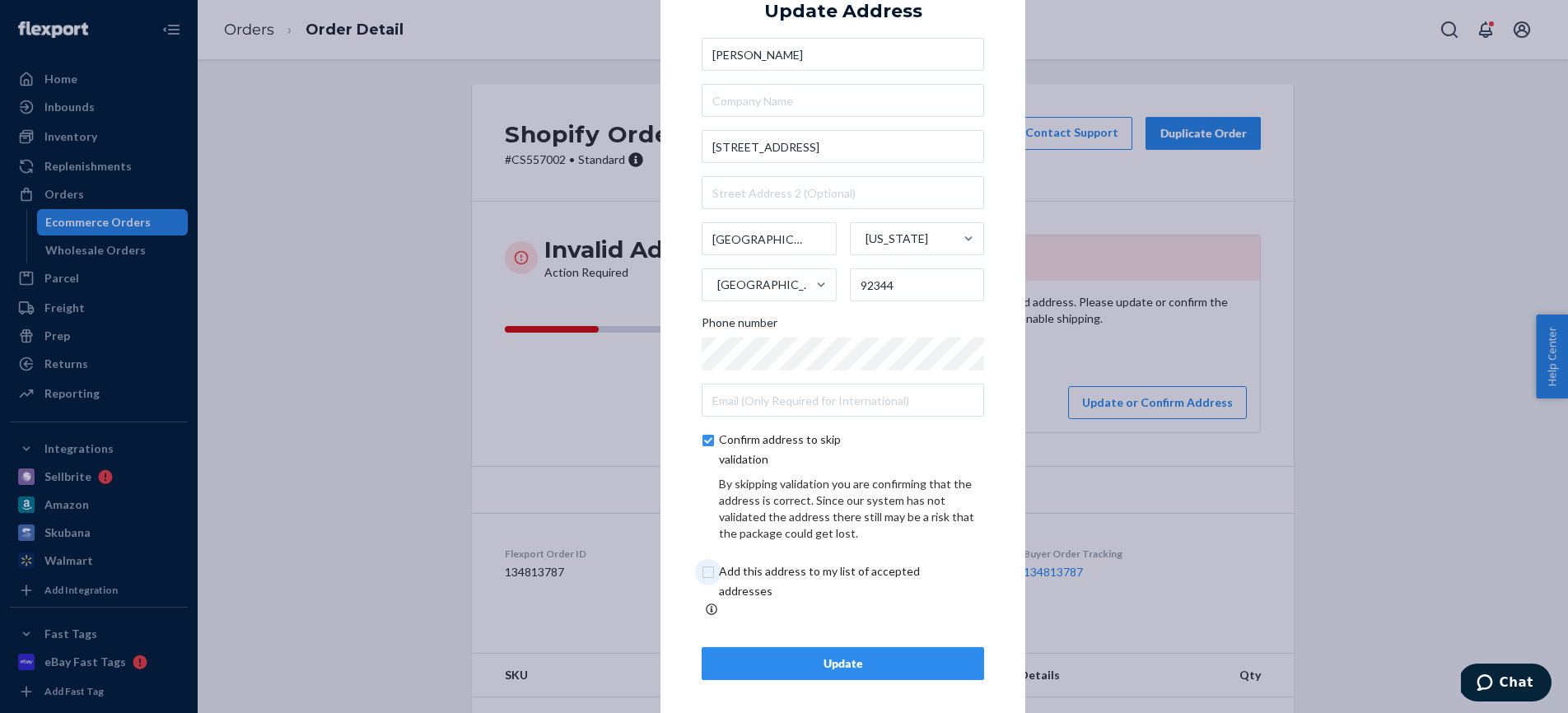
click at [703, 580] on input "checkbox" at bounding box center [838, 581] width 274 height 40
checkbox input "true"
click at [782, 659] on div "Update" at bounding box center [843, 663] width 255 height 17
